Goal: Transaction & Acquisition: Purchase product/service

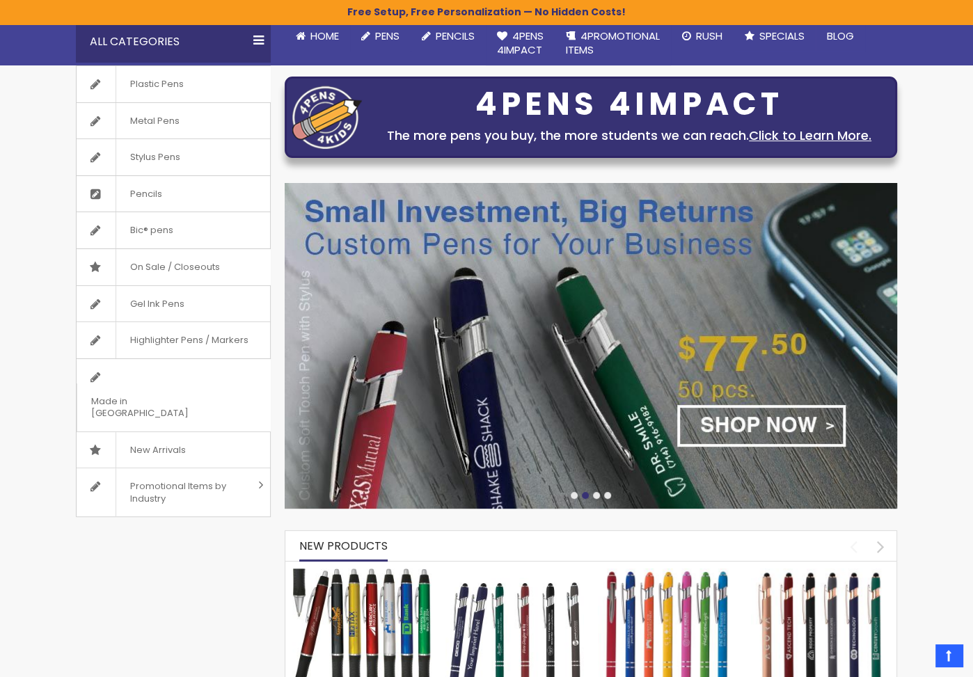
scroll to position [124, 0]
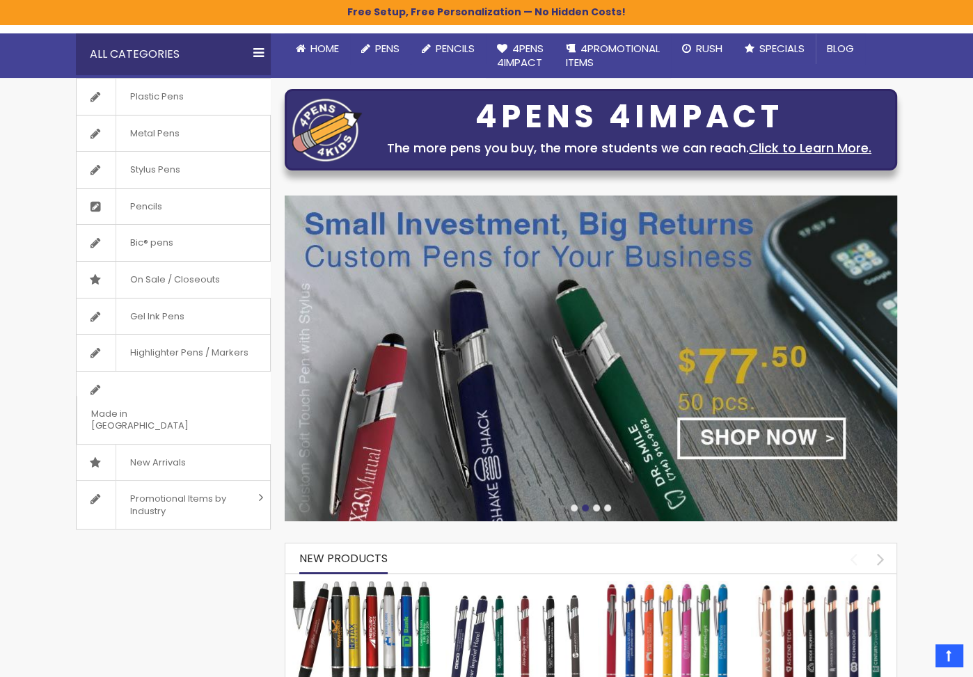
click at [596, 507] on div at bounding box center [596, 508] width 7 height 7
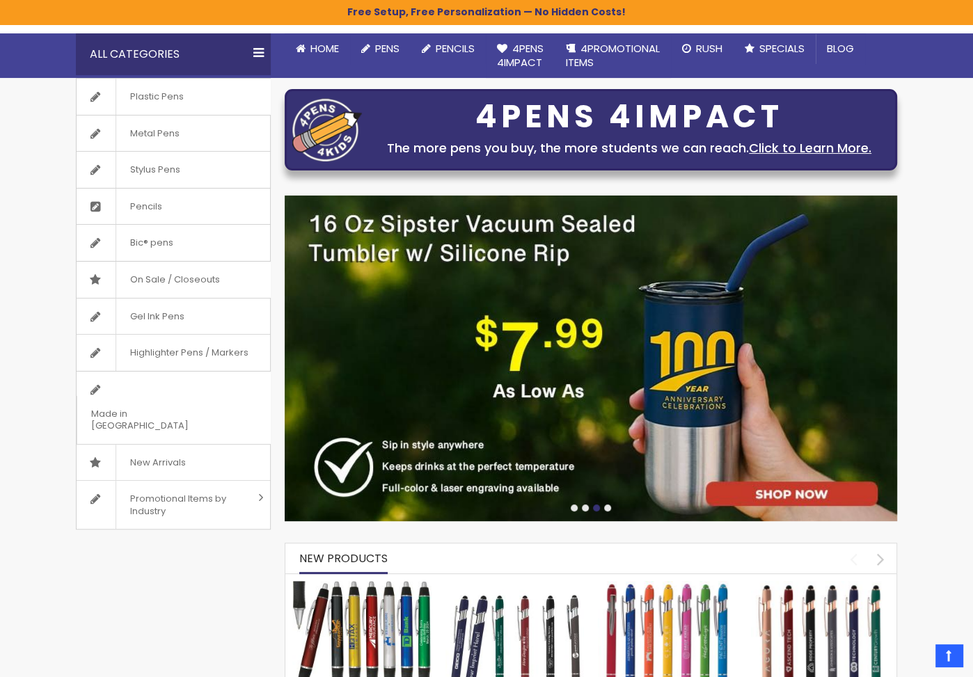
click at [607, 507] on div at bounding box center [607, 508] width 7 height 7
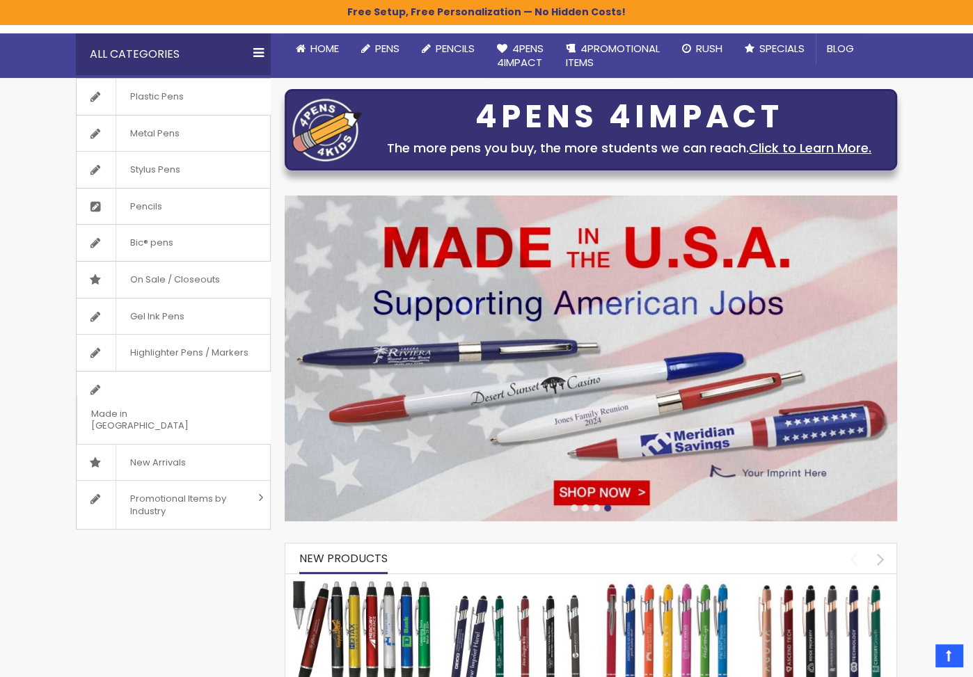
click at [573, 509] on div at bounding box center [574, 508] width 7 height 7
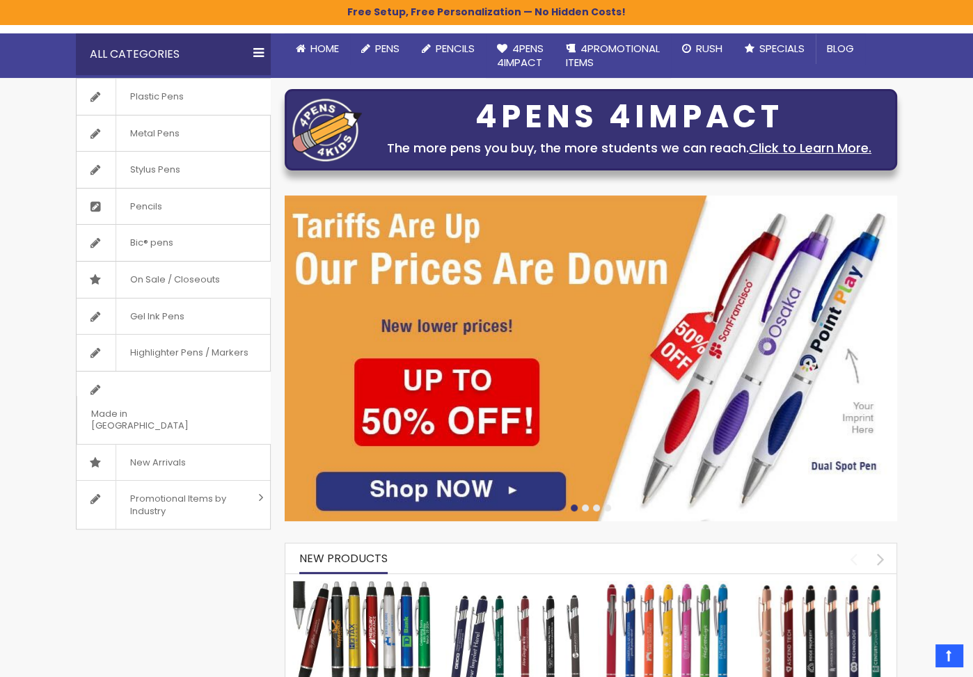
click at [586, 507] on div at bounding box center [585, 508] width 7 height 7
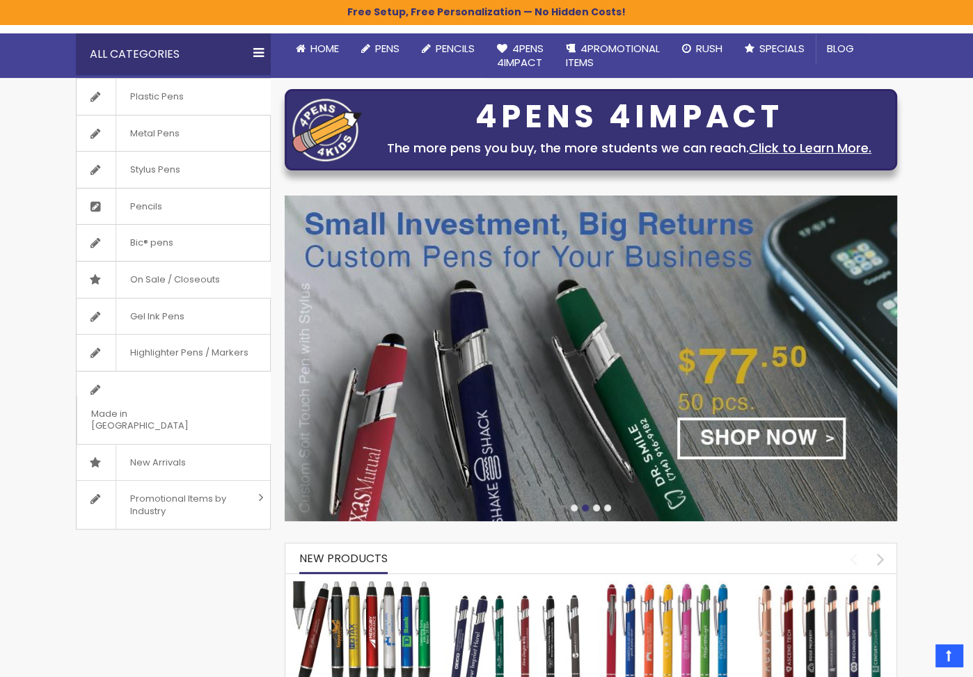
click at [597, 507] on div at bounding box center [596, 508] width 7 height 7
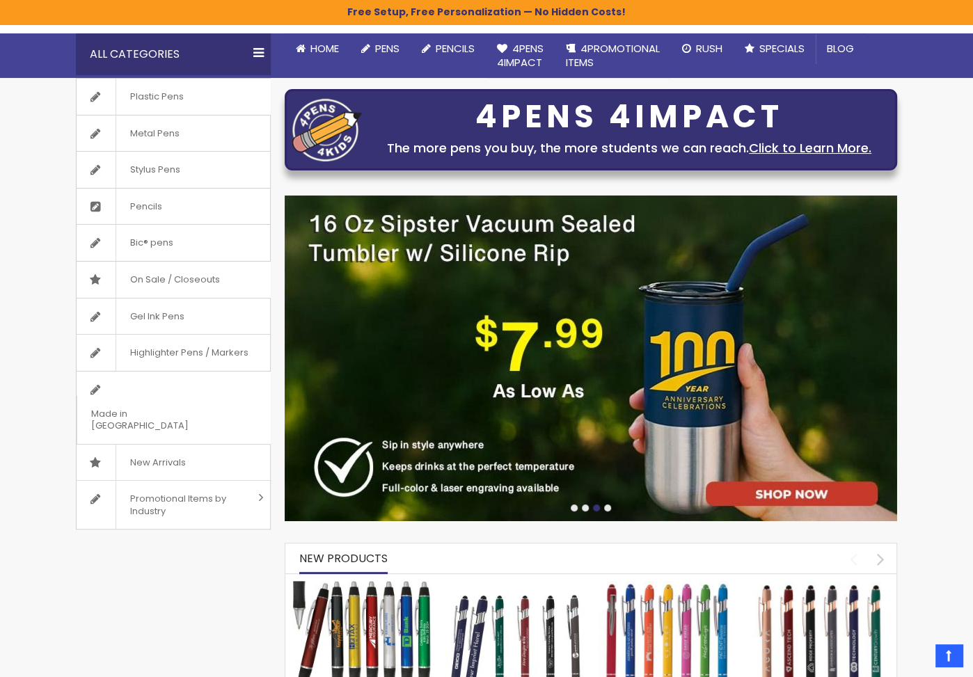
click at [608, 507] on div at bounding box center [607, 508] width 7 height 7
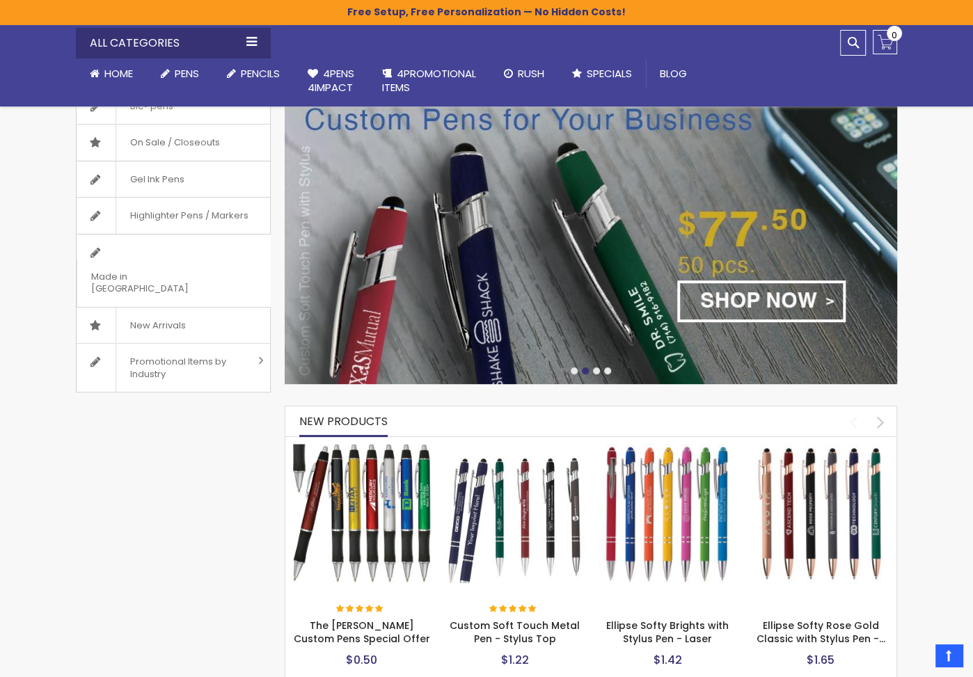
scroll to position [0, 0]
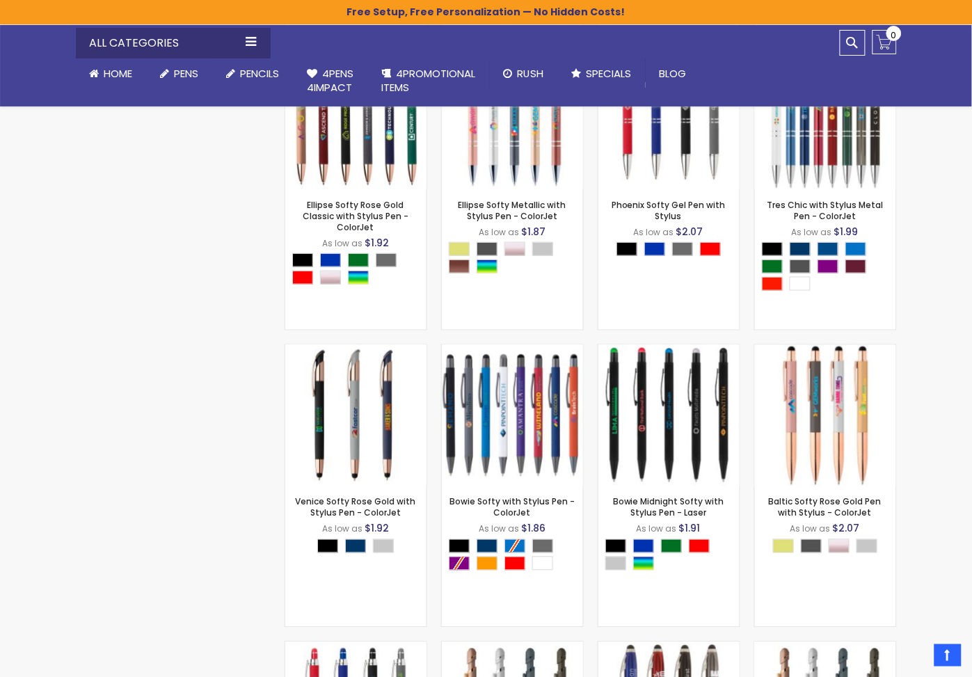
scroll to position [9066, 0]
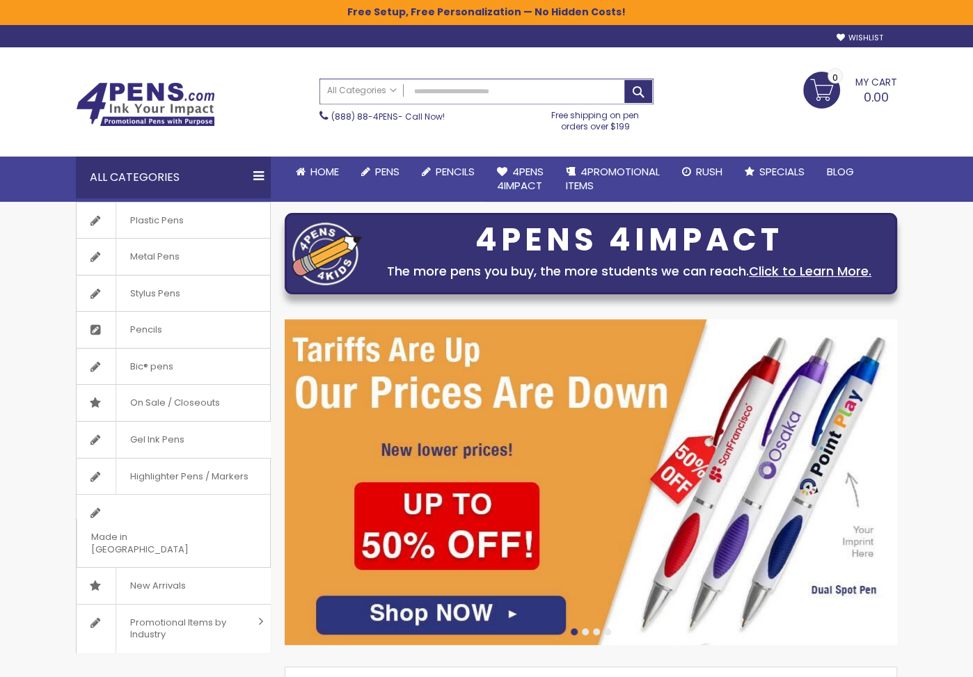
click at [456, 81] on input "Search" at bounding box center [486, 91] width 333 height 24
paste input "**********"
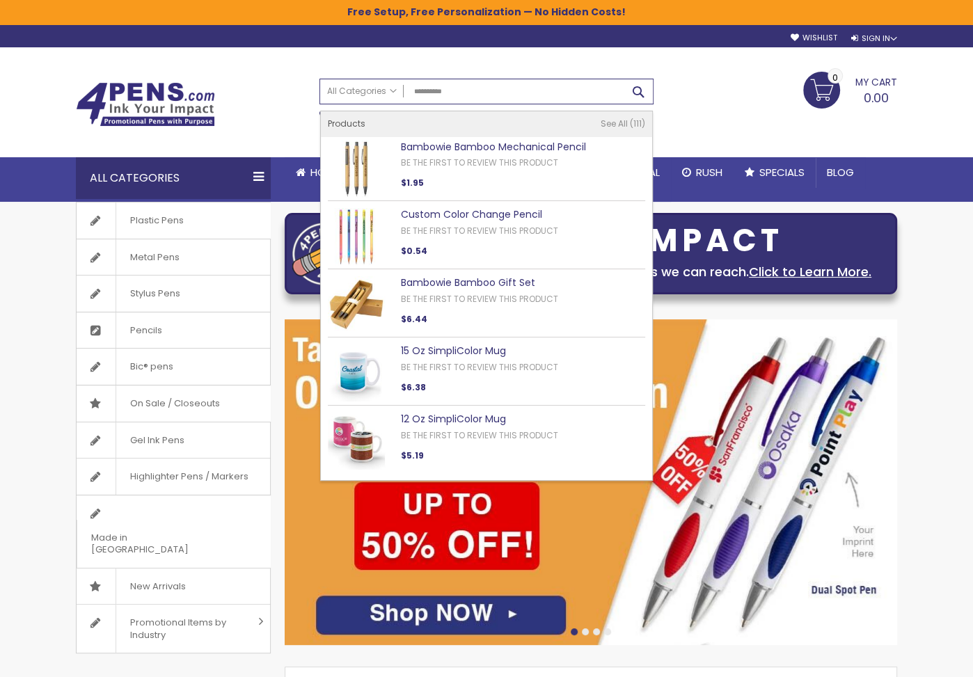
click at [641, 90] on button "Search" at bounding box center [638, 91] width 28 height 23
type input "**********"
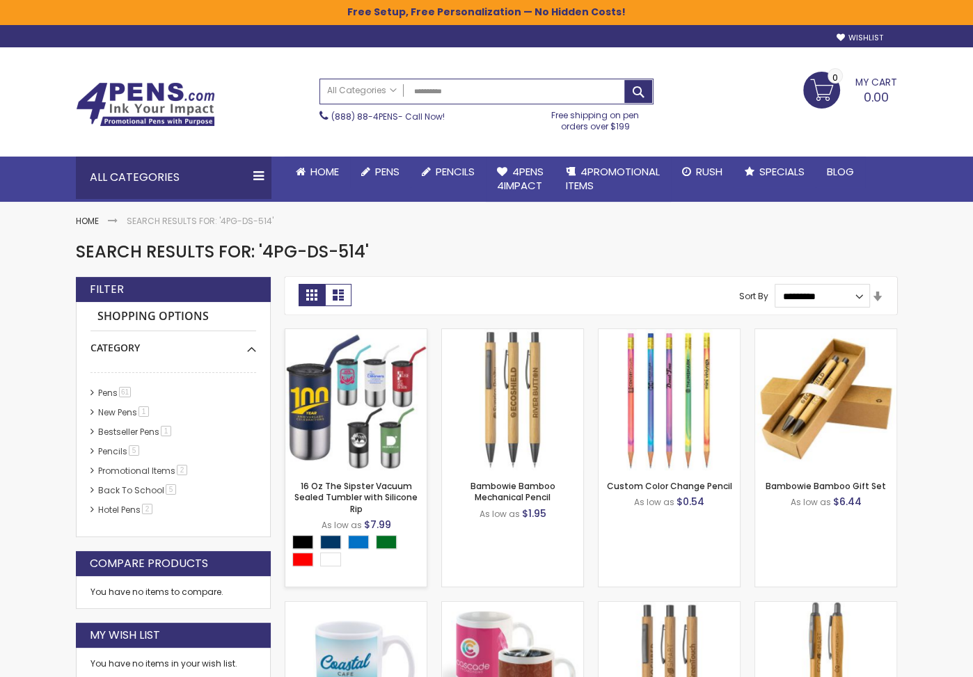
click at [392, 401] on img at bounding box center [355, 399] width 141 height 141
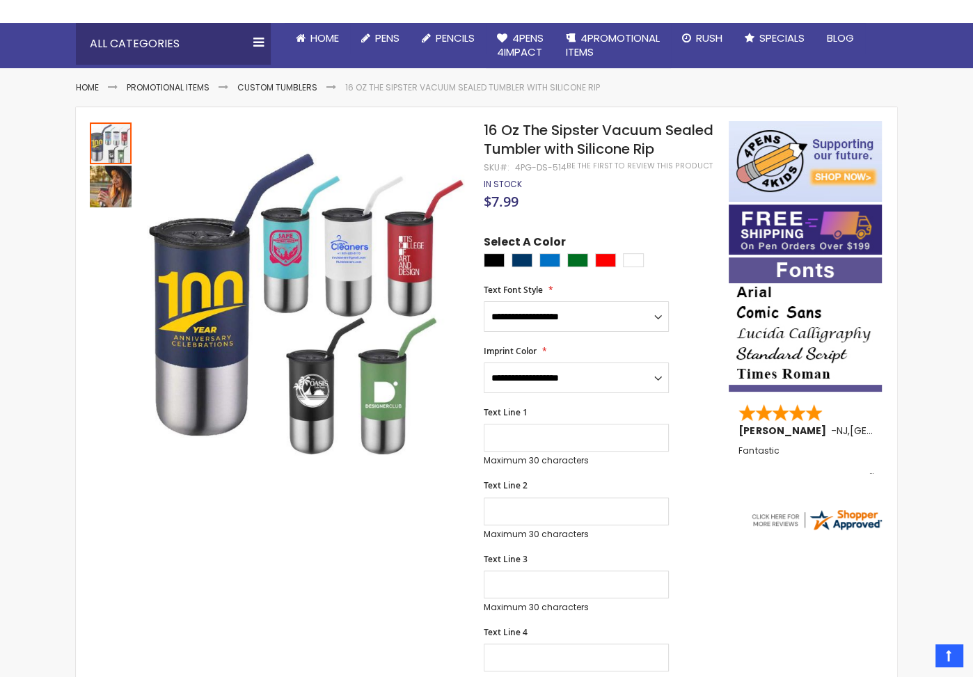
scroll to position [70, 0]
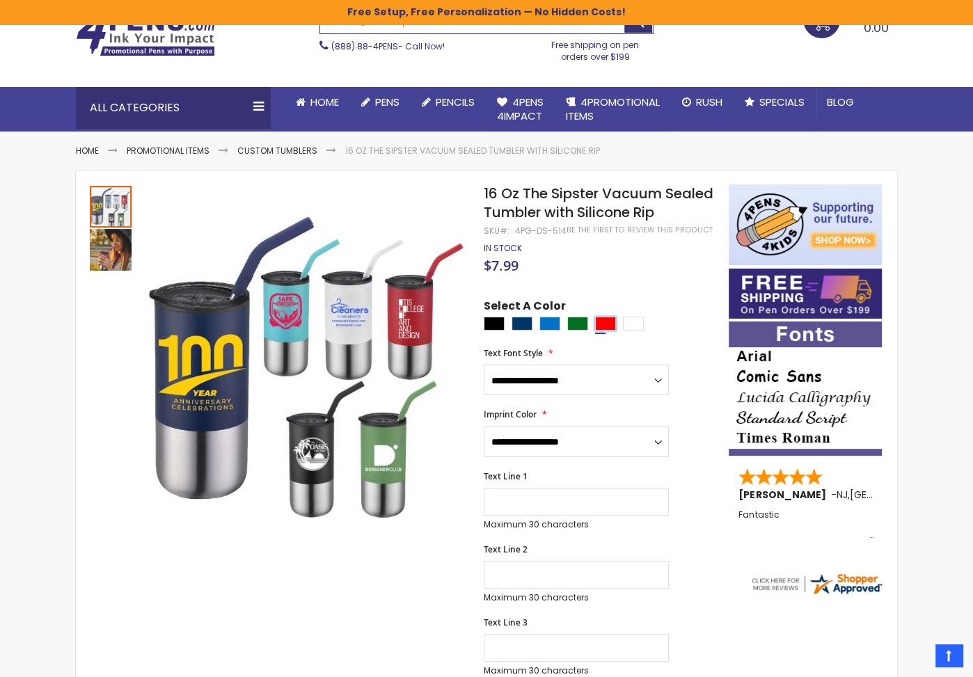
click at [598, 321] on div "Red" at bounding box center [605, 324] width 21 height 14
type input "****"
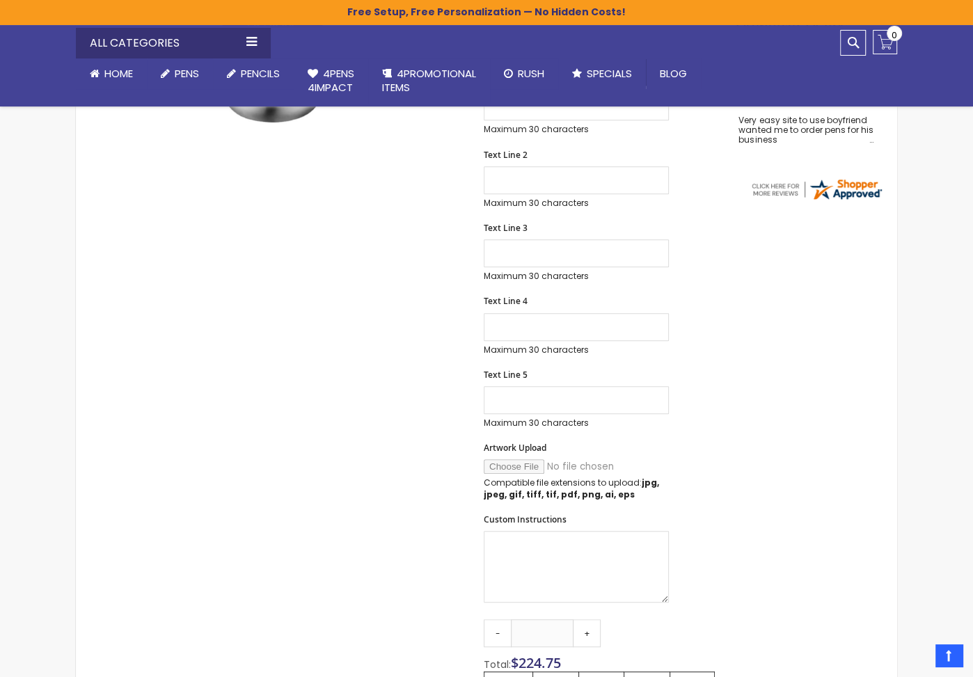
scroll to position [0, 0]
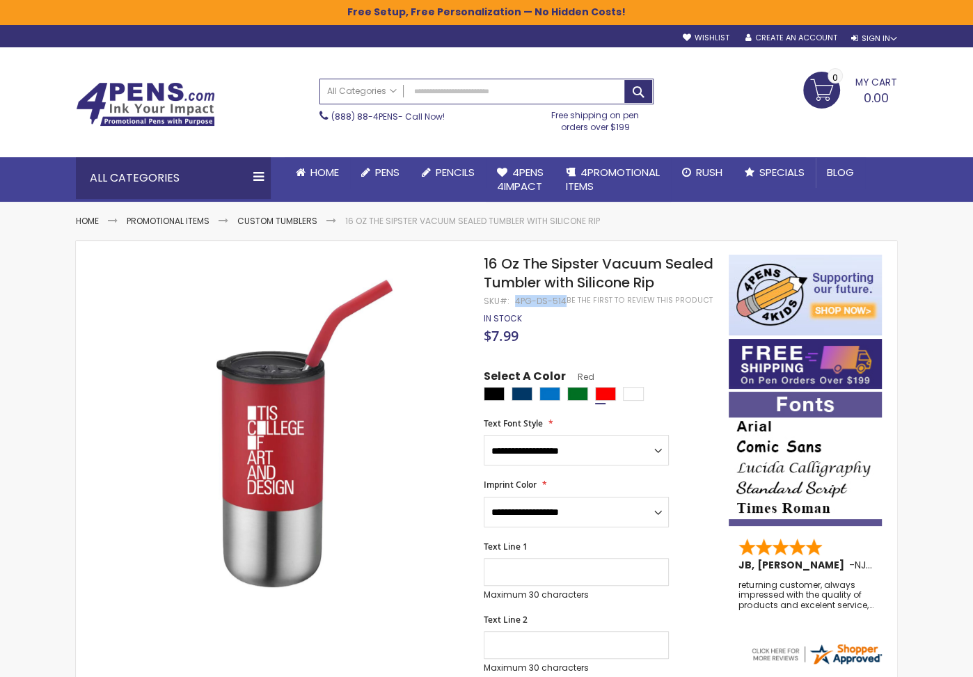
drag, startPoint x: 514, startPoint y: 301, endPoint x: 562, endPoint y: 301, distance: 47.3
click at [562, 301] on div "4PG-DS-514" at bounding box center [540, 301] width 51 height 11
copy div "4PG-DS-514"
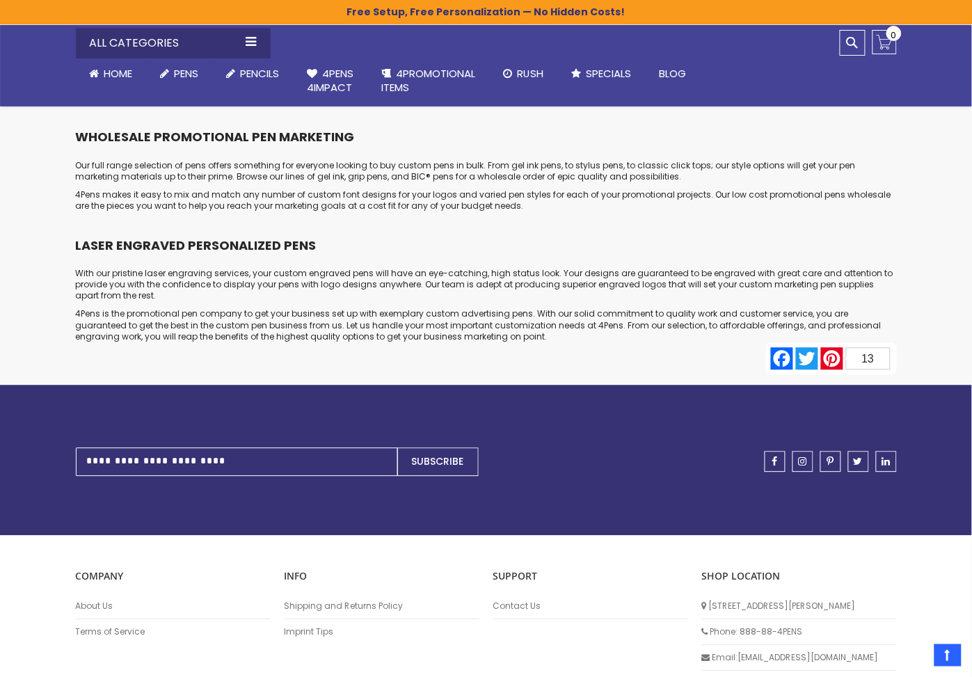
scroll to position [6872, 0]
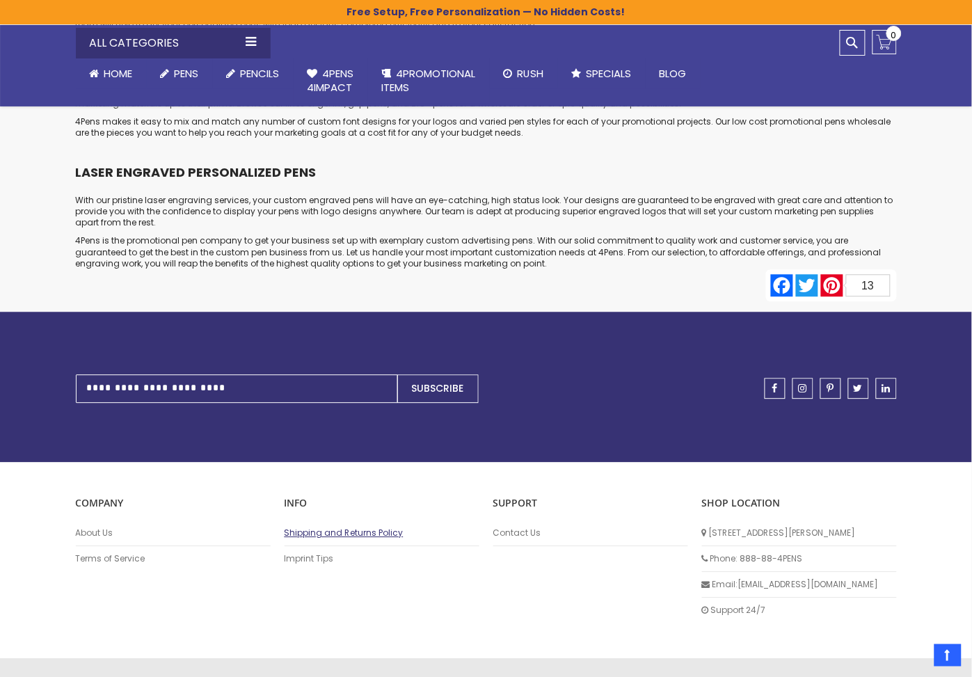
click at [333, 528] on link "Shipping and Returns Policy" at bounding box center [382, 533] width 195 height 11
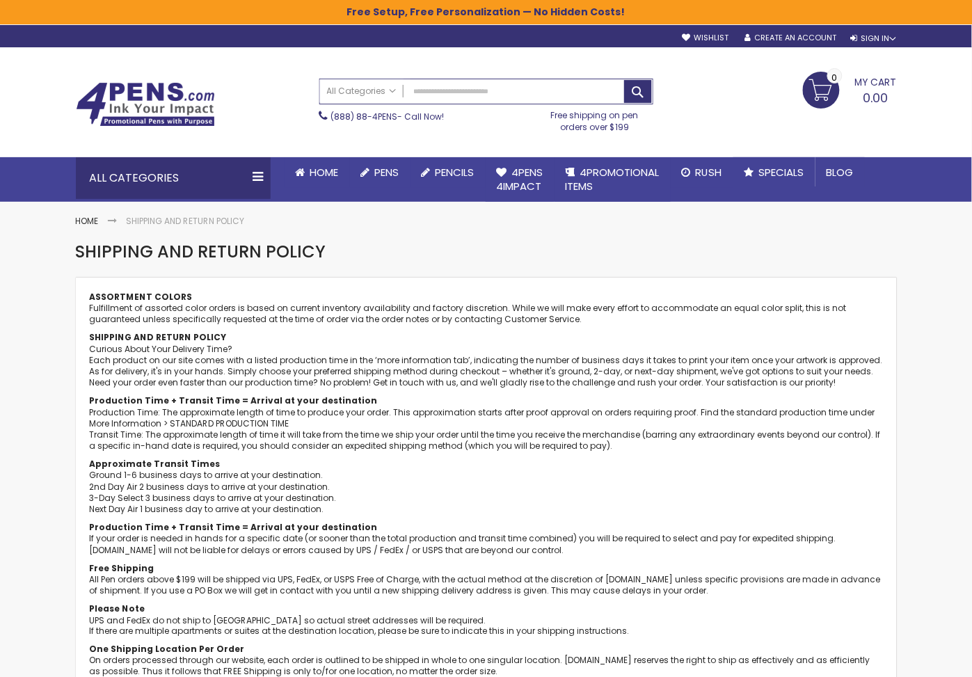
scroll to position [1, 0]
